Goal: Transaction & Acquisition: Subscribe to service/newsletter

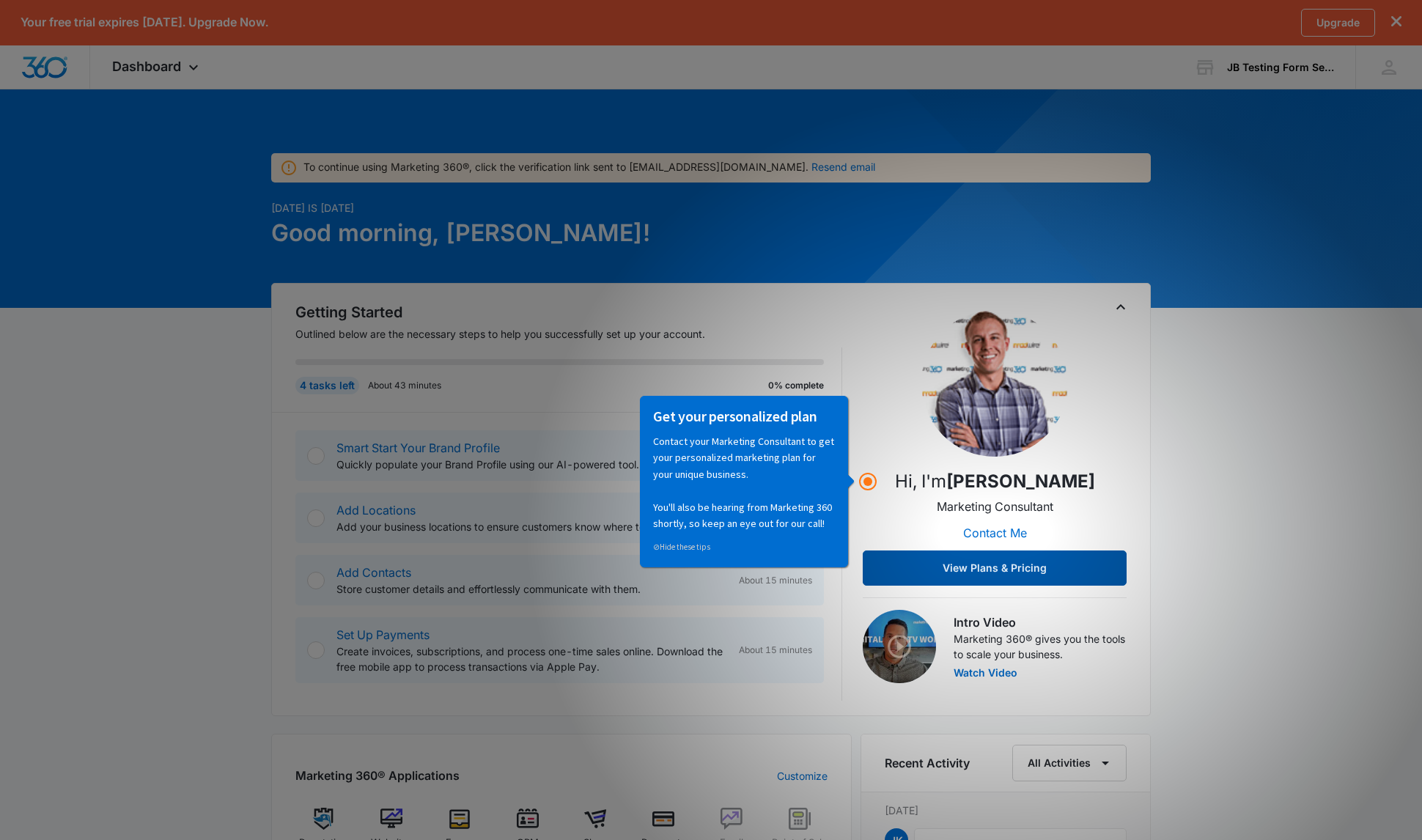
click at [990, 567] on button "View Plans & Pricing" at bounding box center [994, 567] width 264 height 35
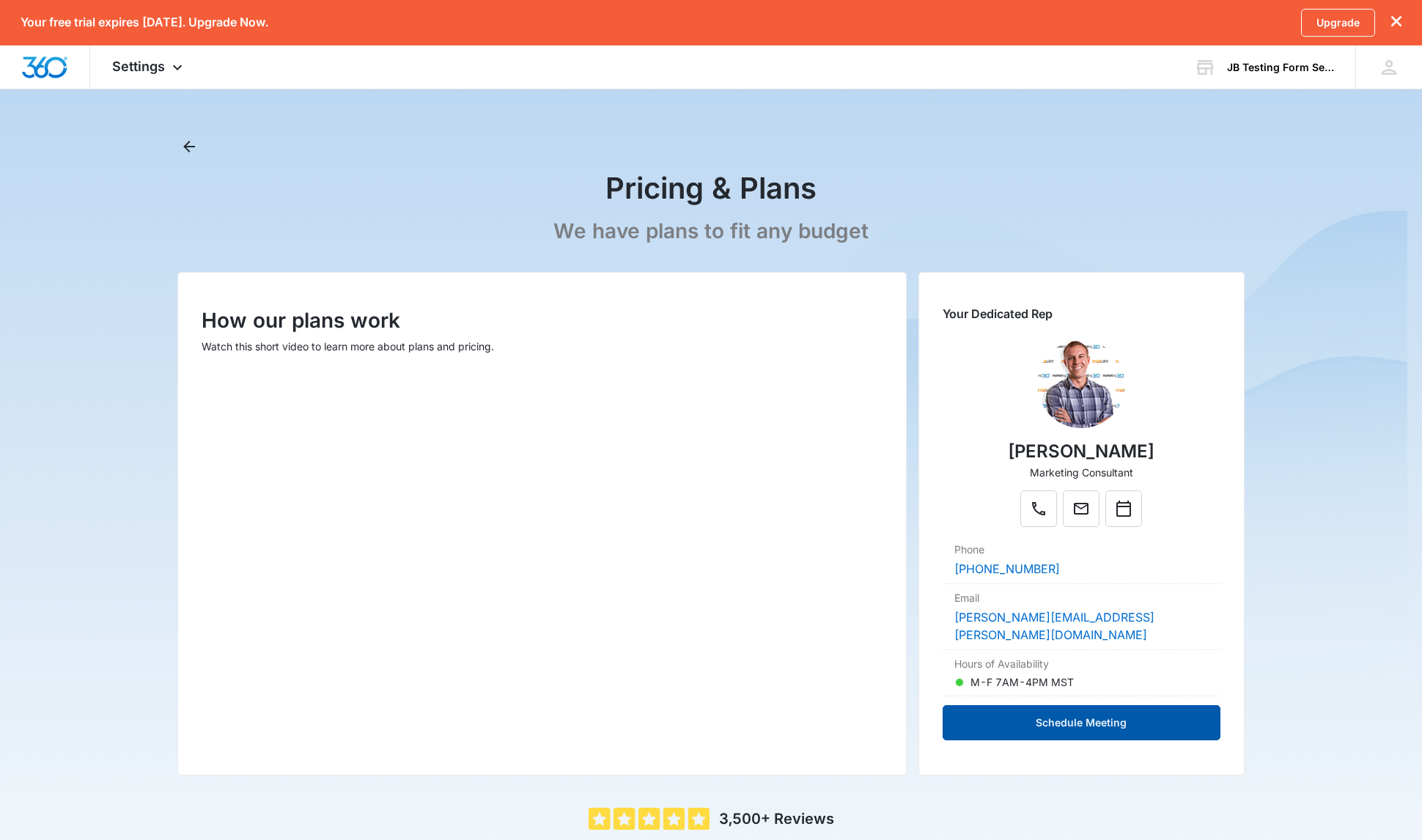
click at [1083, 705] on button "Schedule Meeting" at bounding box center [1081, 722] width 278 height 35
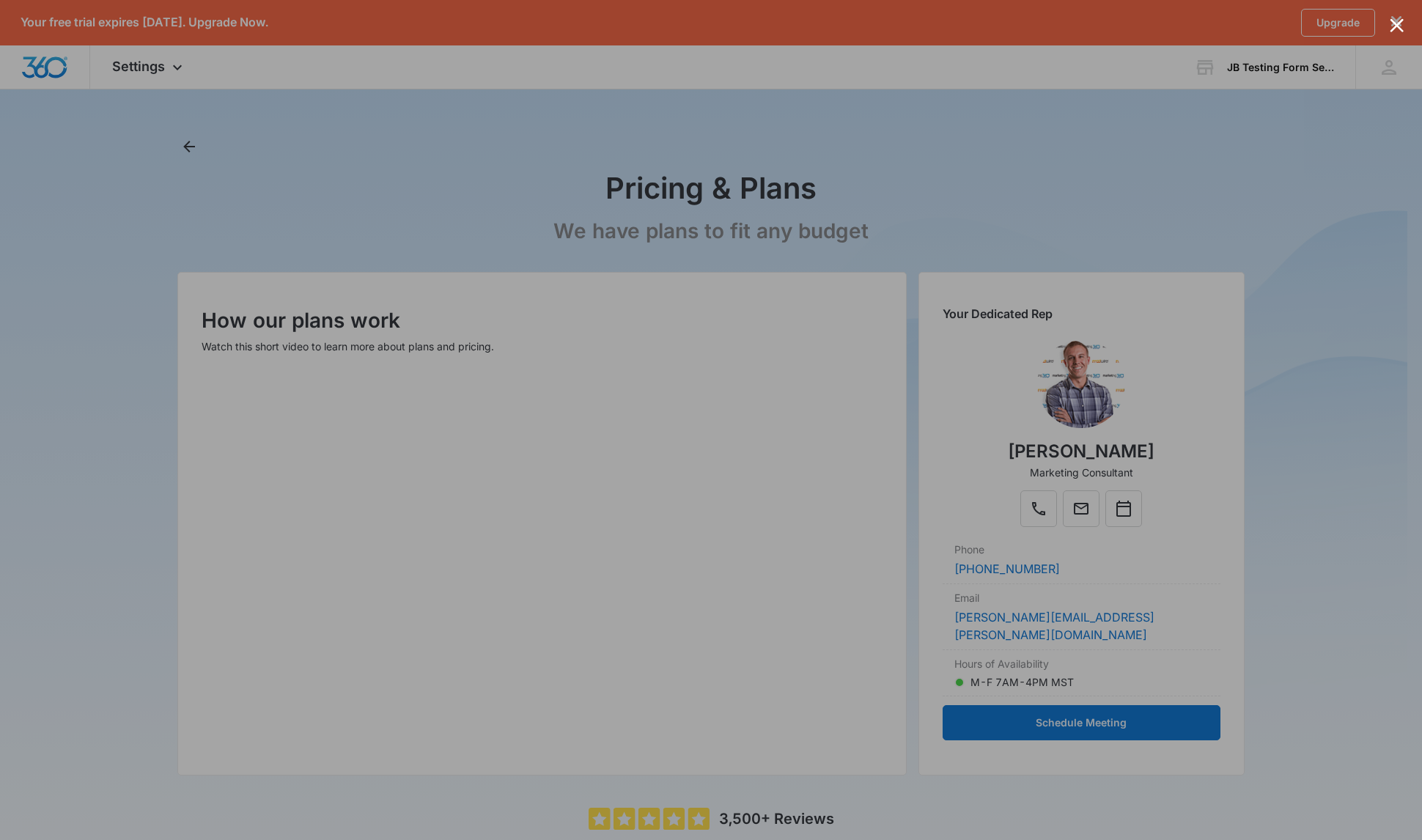
drag, startPoint x: 1334, startPoint y: 384, endPoint x: 1323, endPoint y: 389, distance: 12.1
click at [1332, 384] on div at bounding box center [711, 420] width 1422 height 840
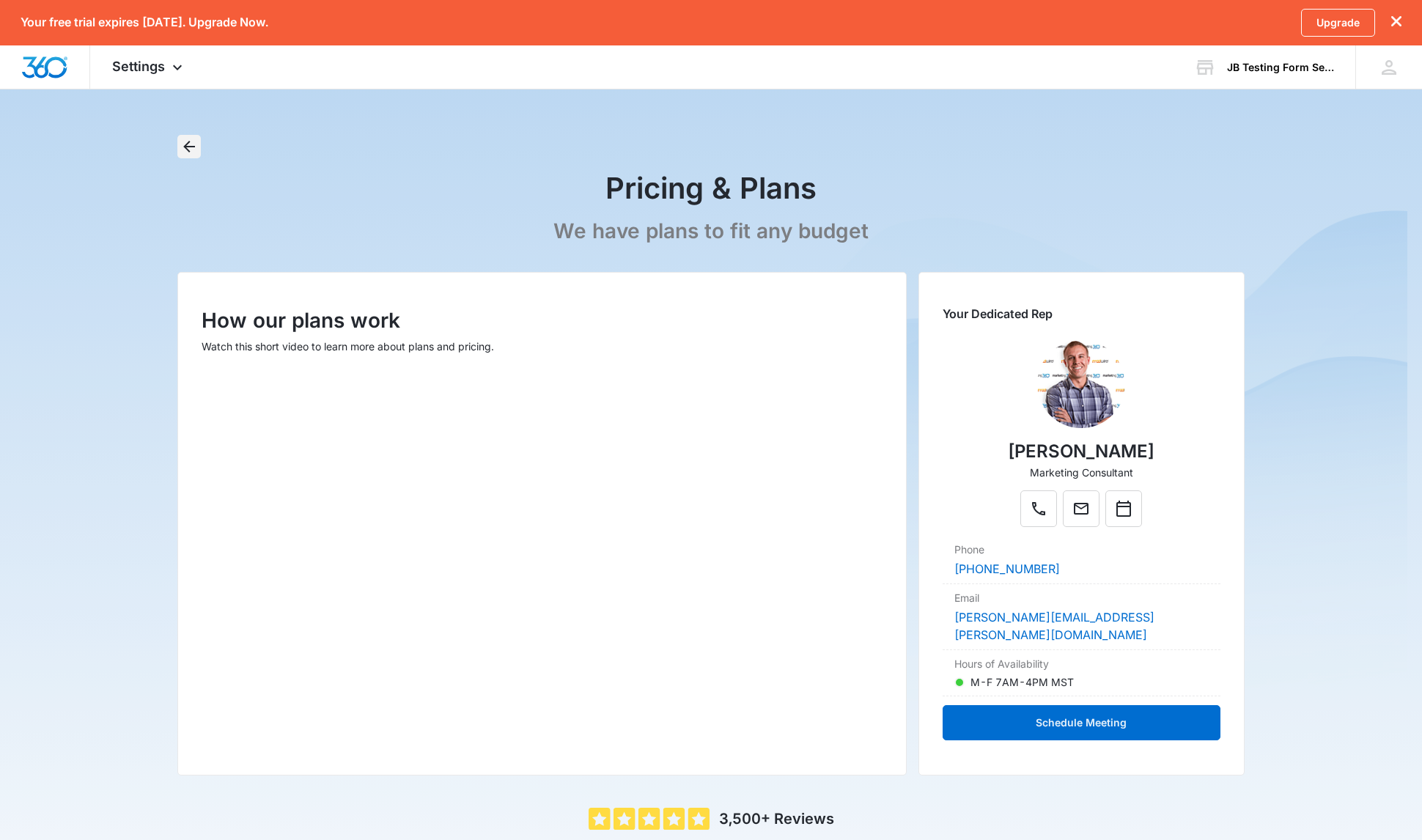
click at [185, 152] on icon "Back" at bounding box center [189, 146] width 18 height 18
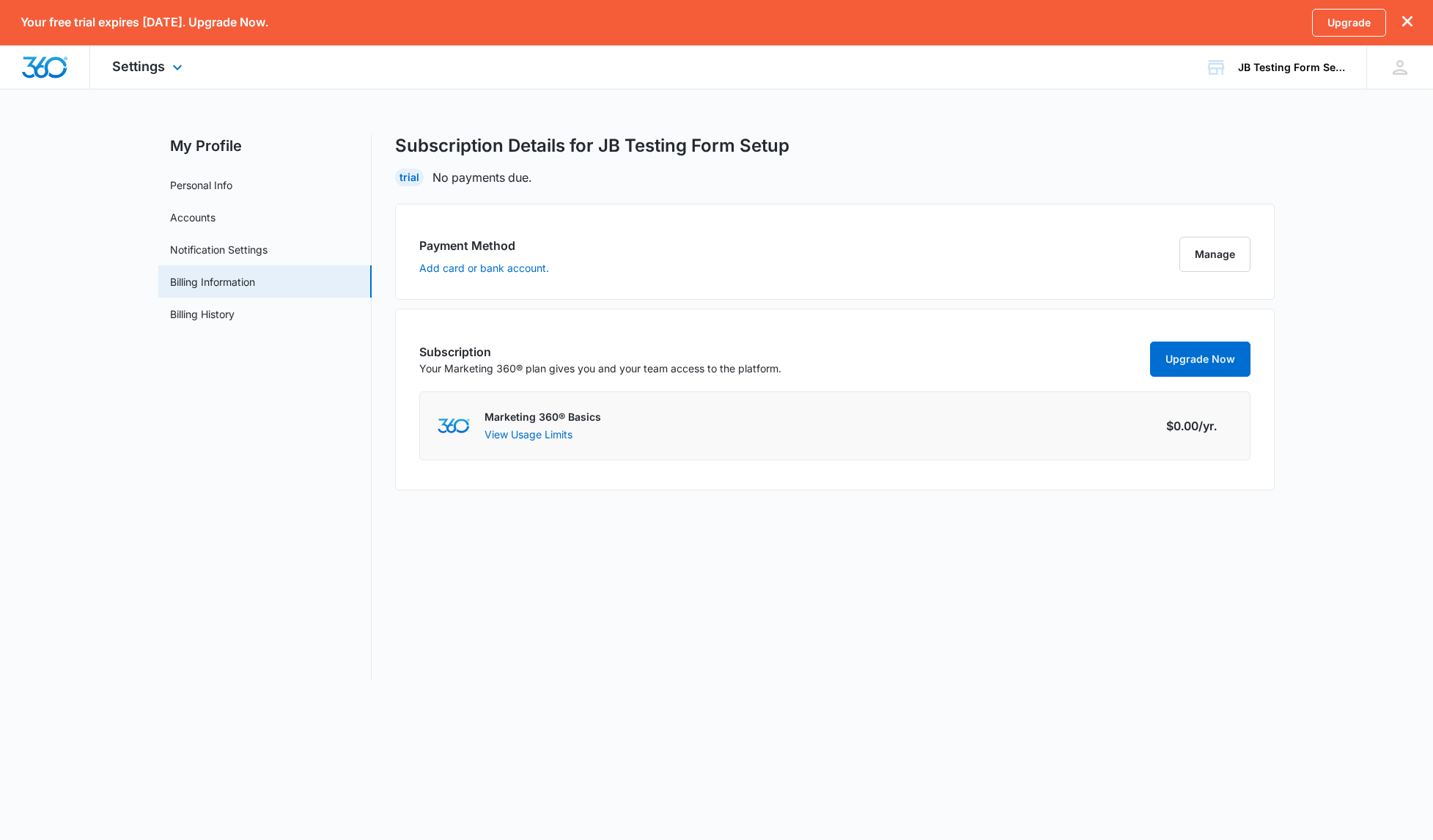
click at [50, 70] on img "Dashboard" at bounding box center [44, 68] width 47 height 22
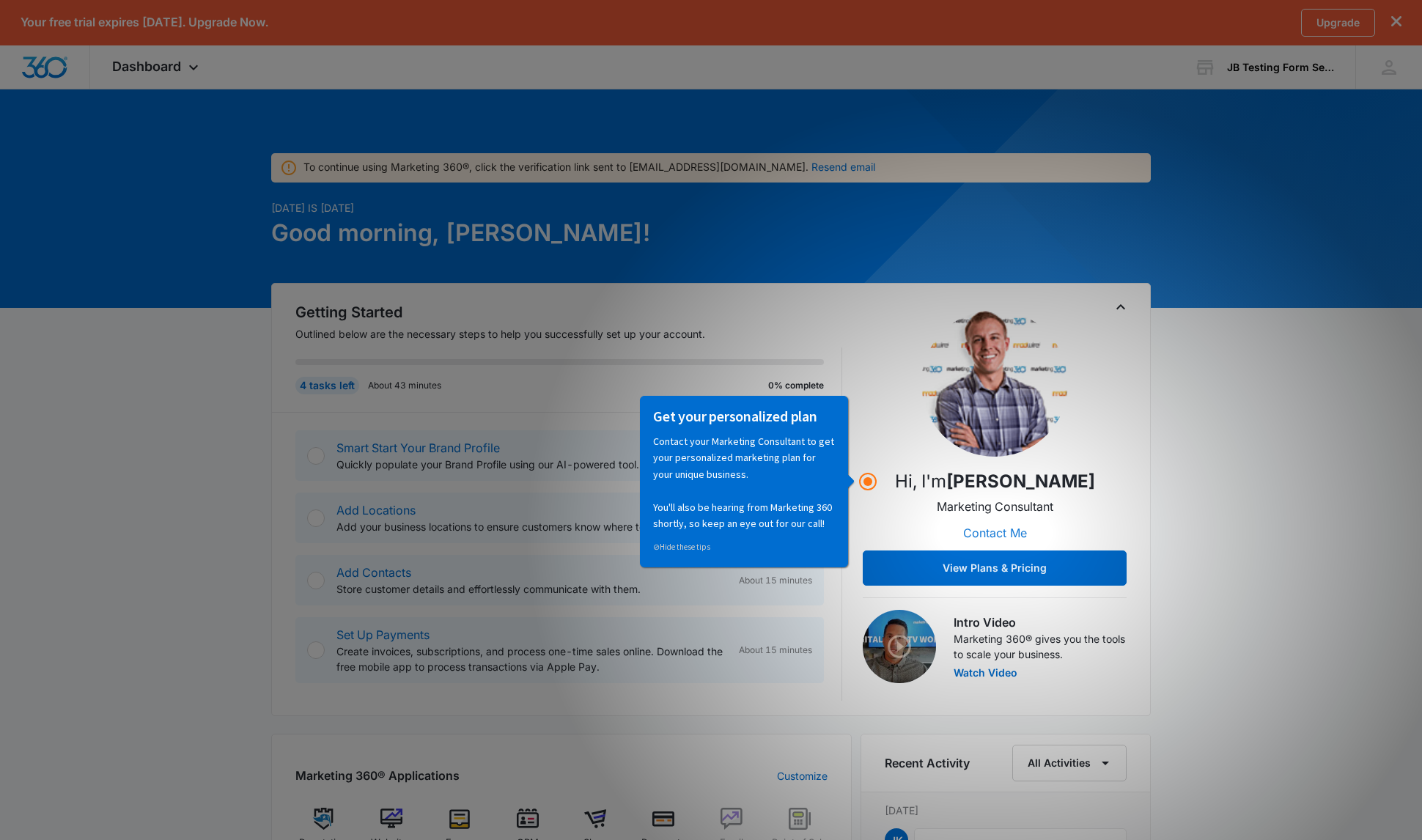
click at [994, 533] on button "Contact Me" at bounding box center [995, 532] width 93 height 35
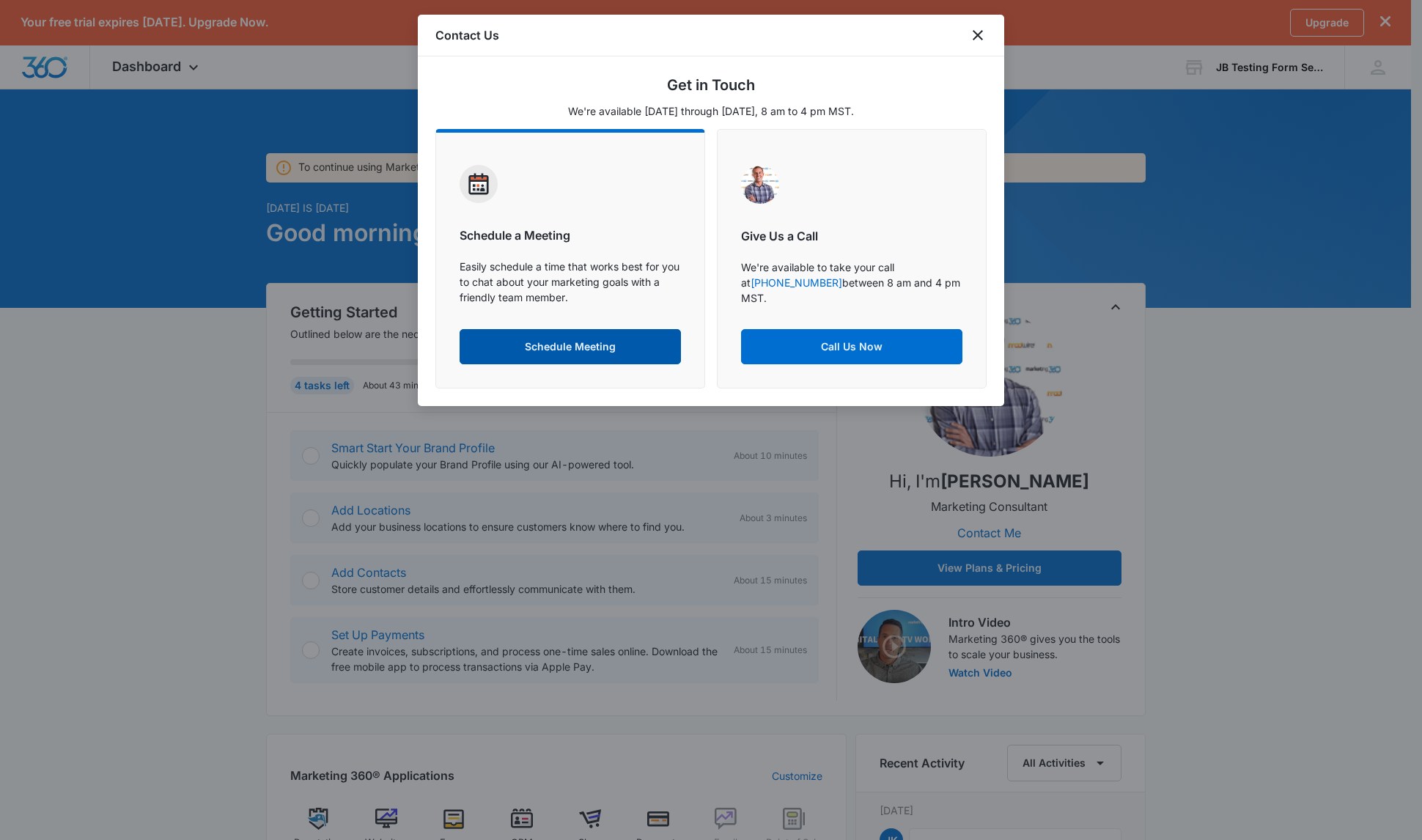
click at [549, 344] on button "Schedule Meeting" at bounding box center [571, 346] width 221 height 35
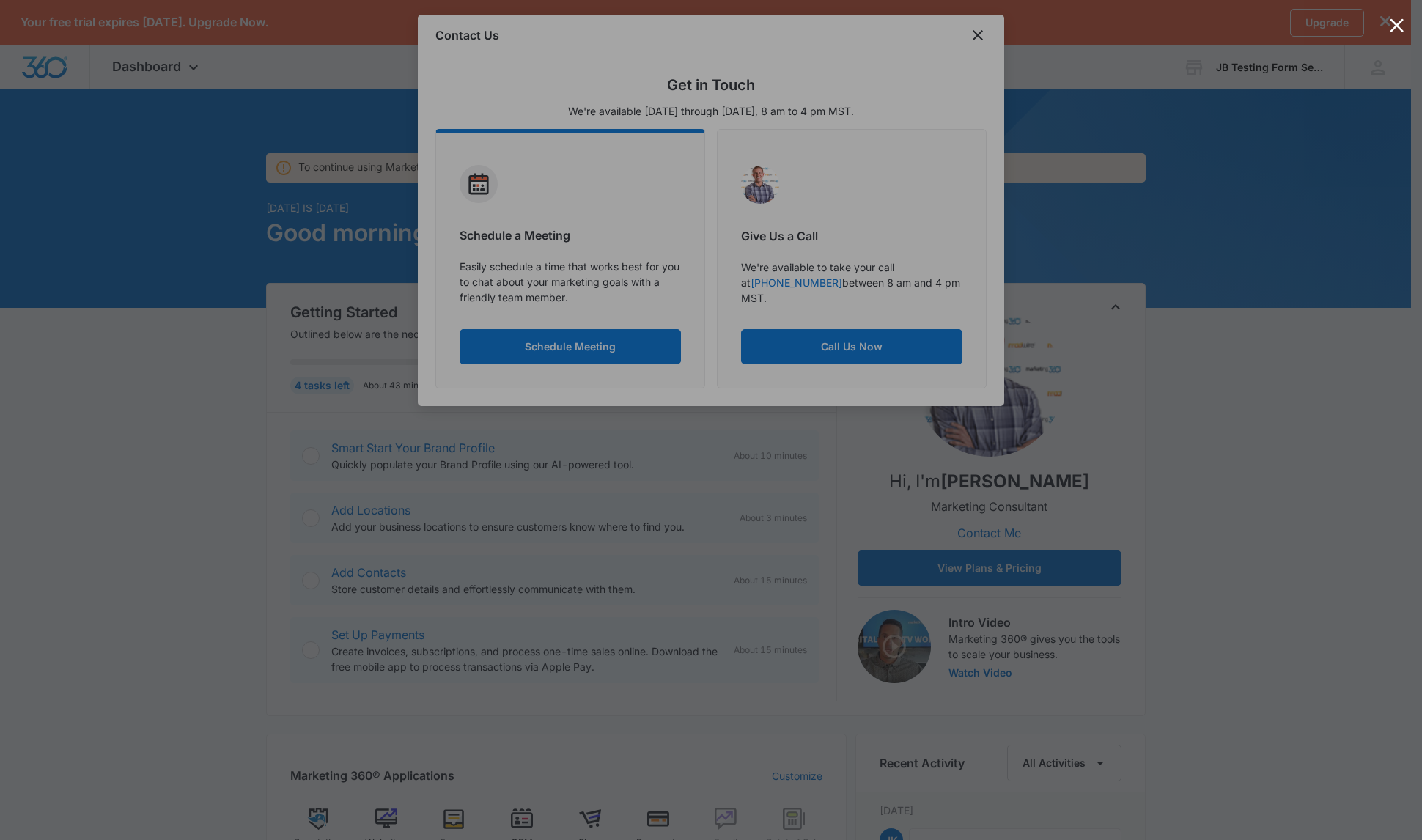
click at [1399, 28] on div at bounding box center [1397, 25] width 14 height 14
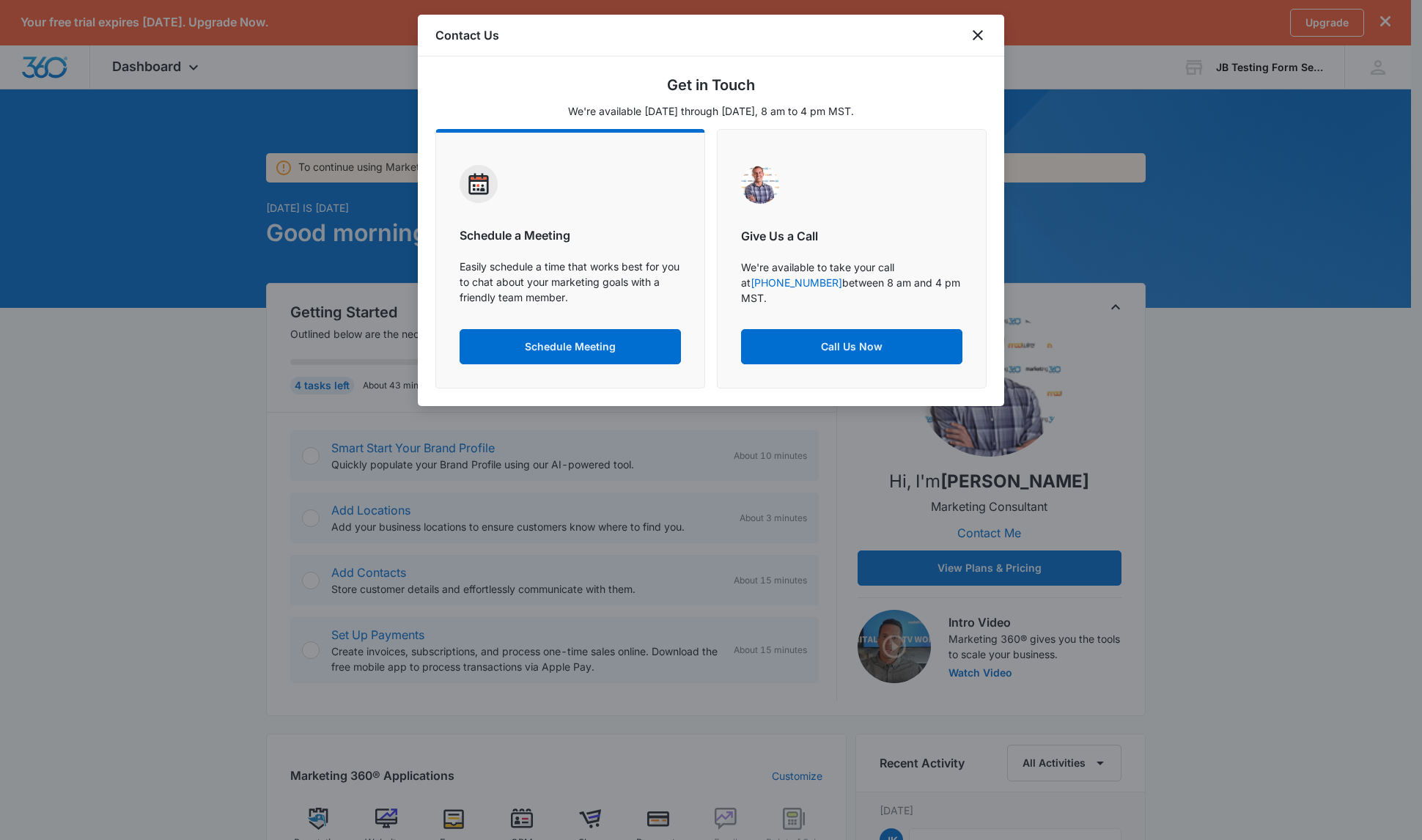
click at [968, 37] on div "Contact Us" at bounding box center [711, 36] width 587 height 42
click at [974, 39] on icon "close" at bounding box center [978, 35] width 10 height 10
